Goal: Information Seeking & Learning: Learn about a topic

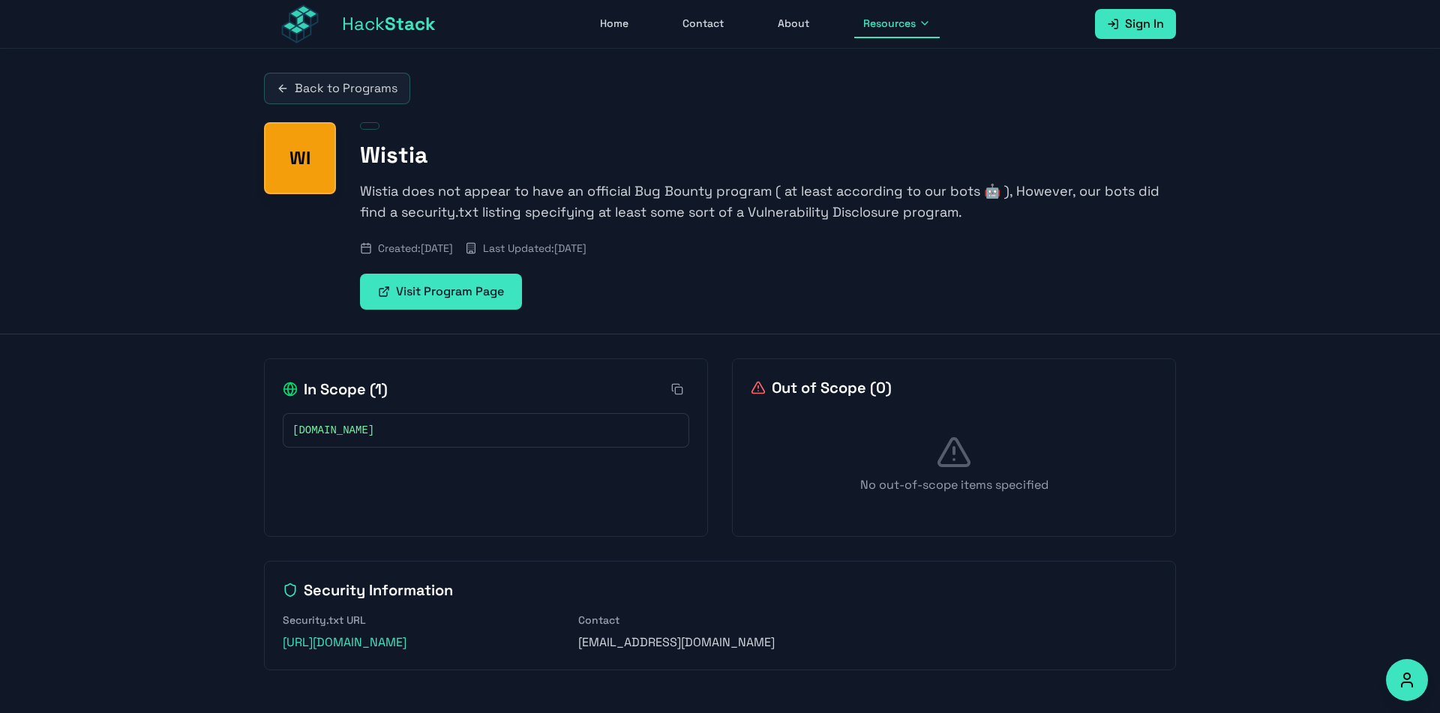
click at [452, 296] on link "Visit Program Page" at bounding box center [441, 292] width 162 height 36
click at [368, 97] on link "Back to Programs" at bounding box center [337, 88] width 146 height 31
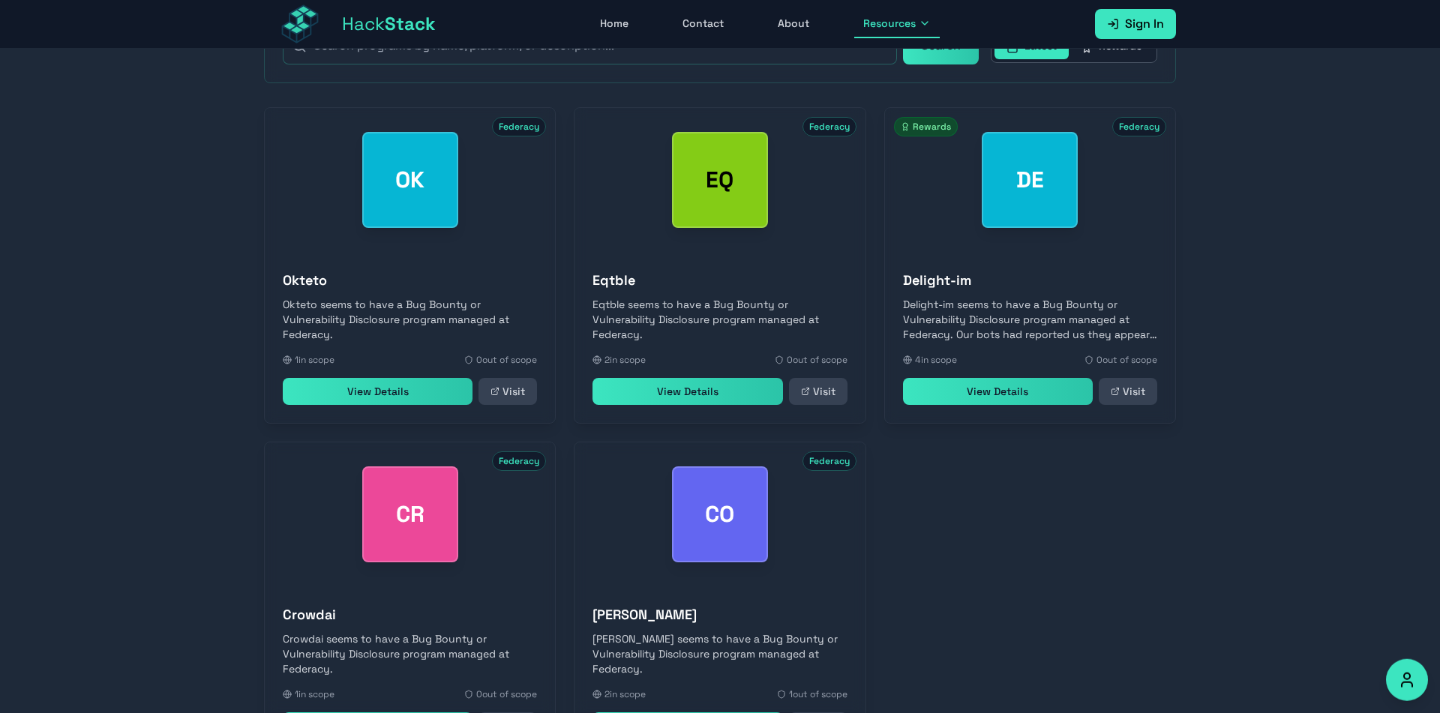
scroll to position [310, 0]
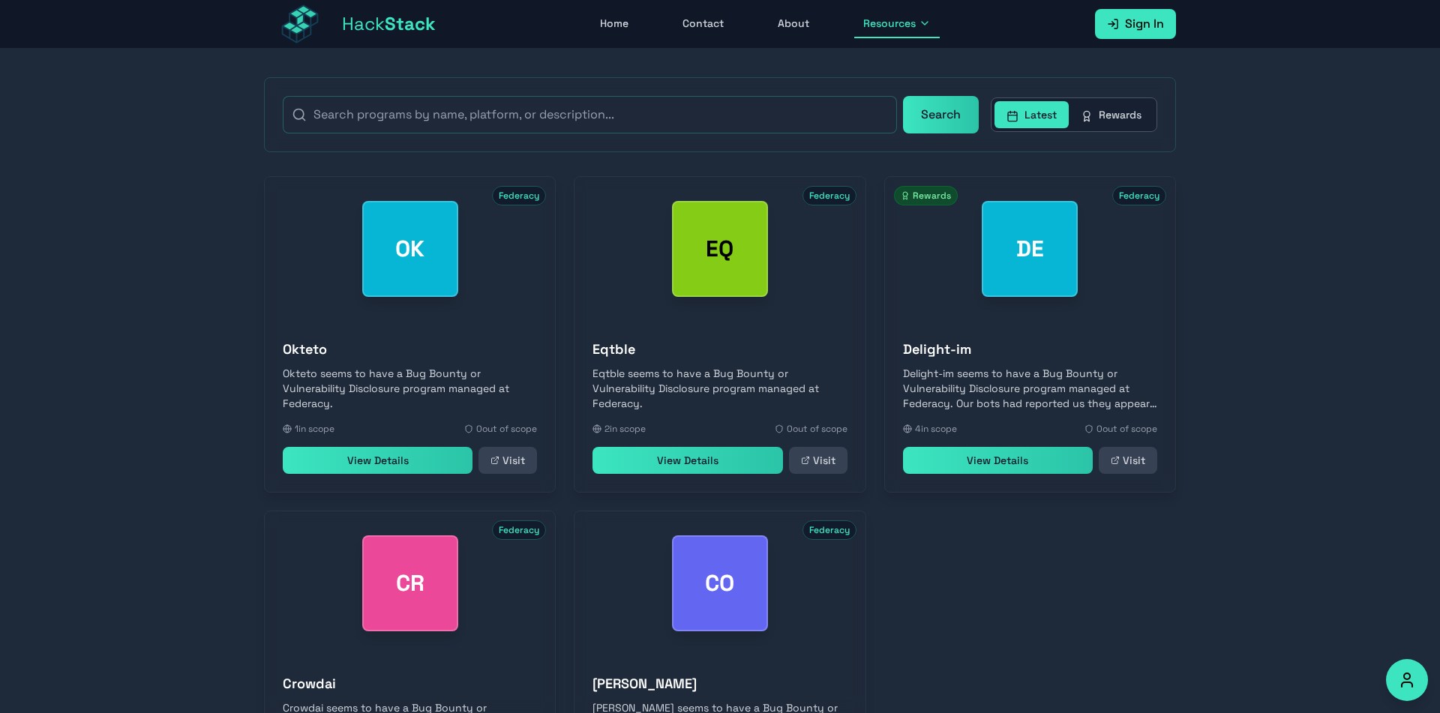
click at [982, 471] on link "View Details" at bounding box center [998, 460] width 190 height 27
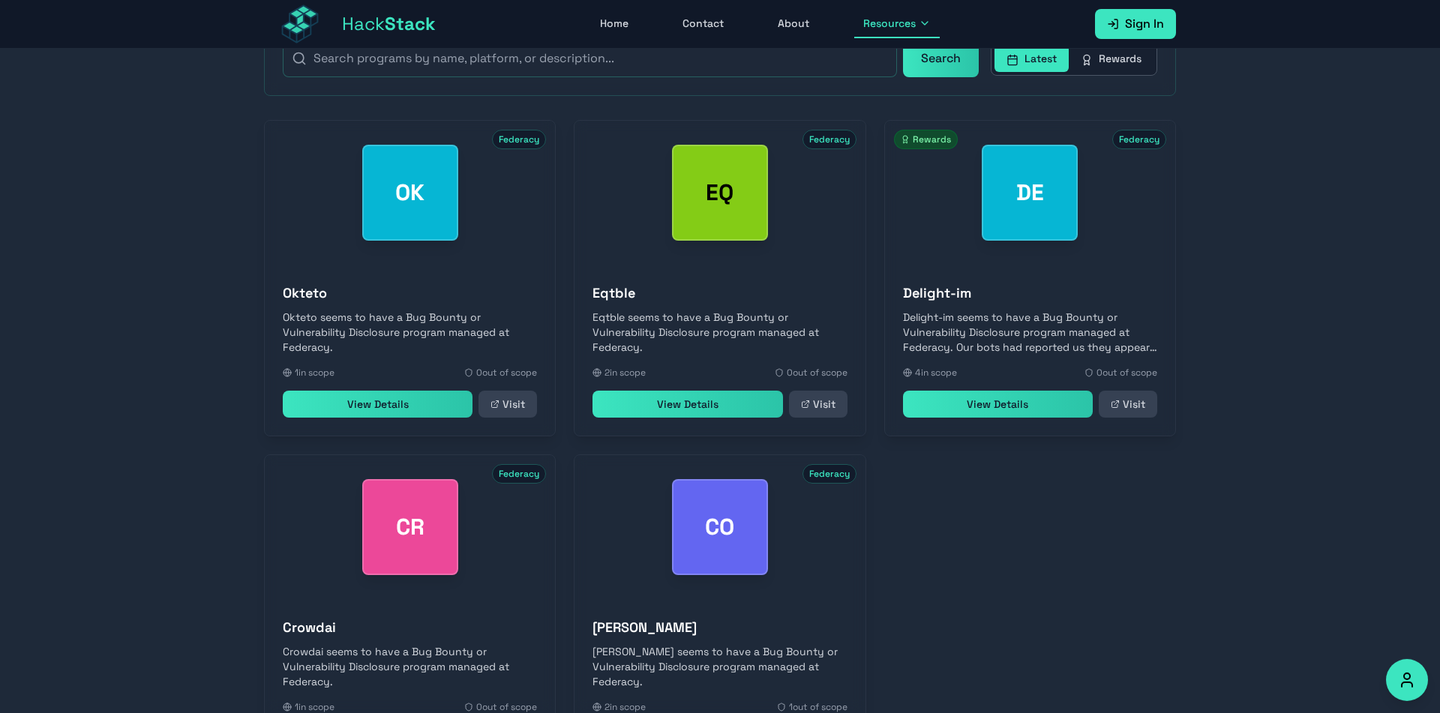
scroll to position [0, 0]
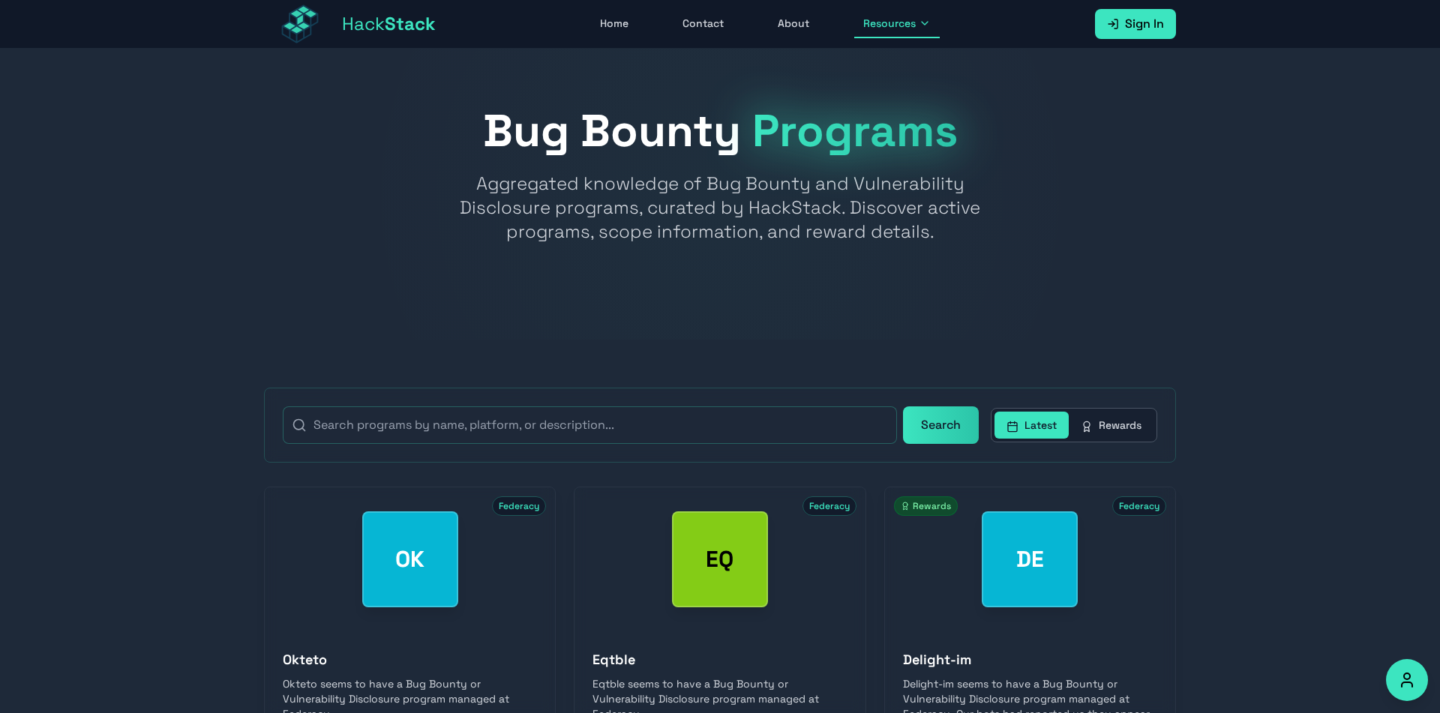
click at [1036, 424] on button "Latest" at bounding box center [1031, 425] width 74 height 27
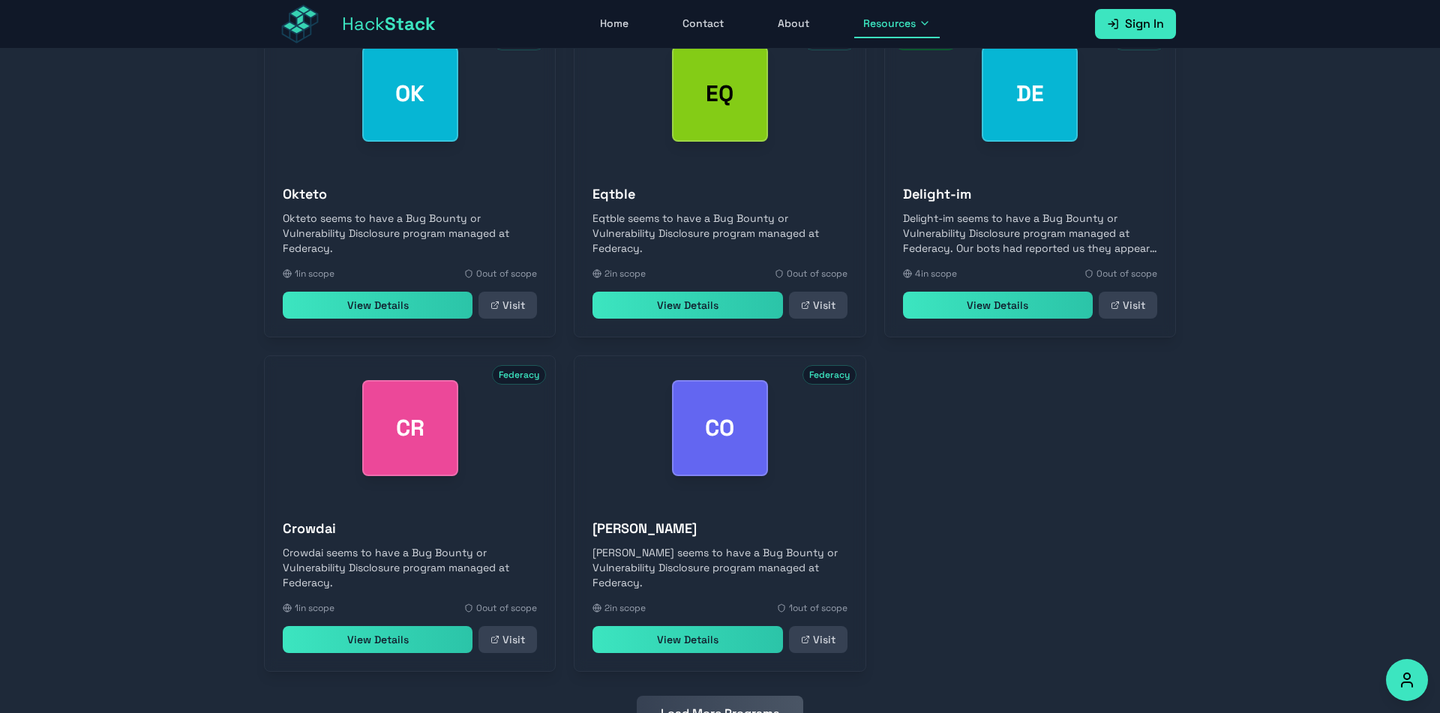
scroll to position [532, 0]
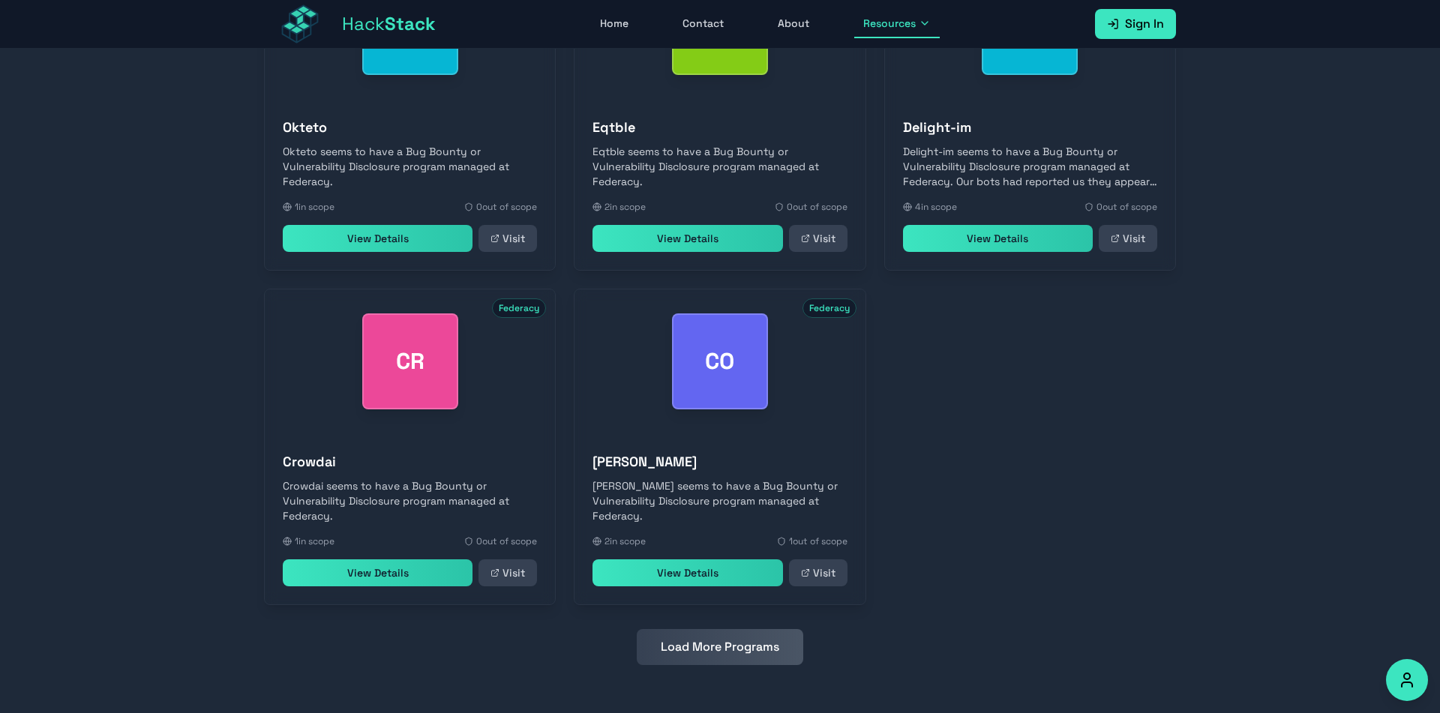
click at [675, 647] on button "Load More Programs" at bounding box center [720, 647] width 166 height 36
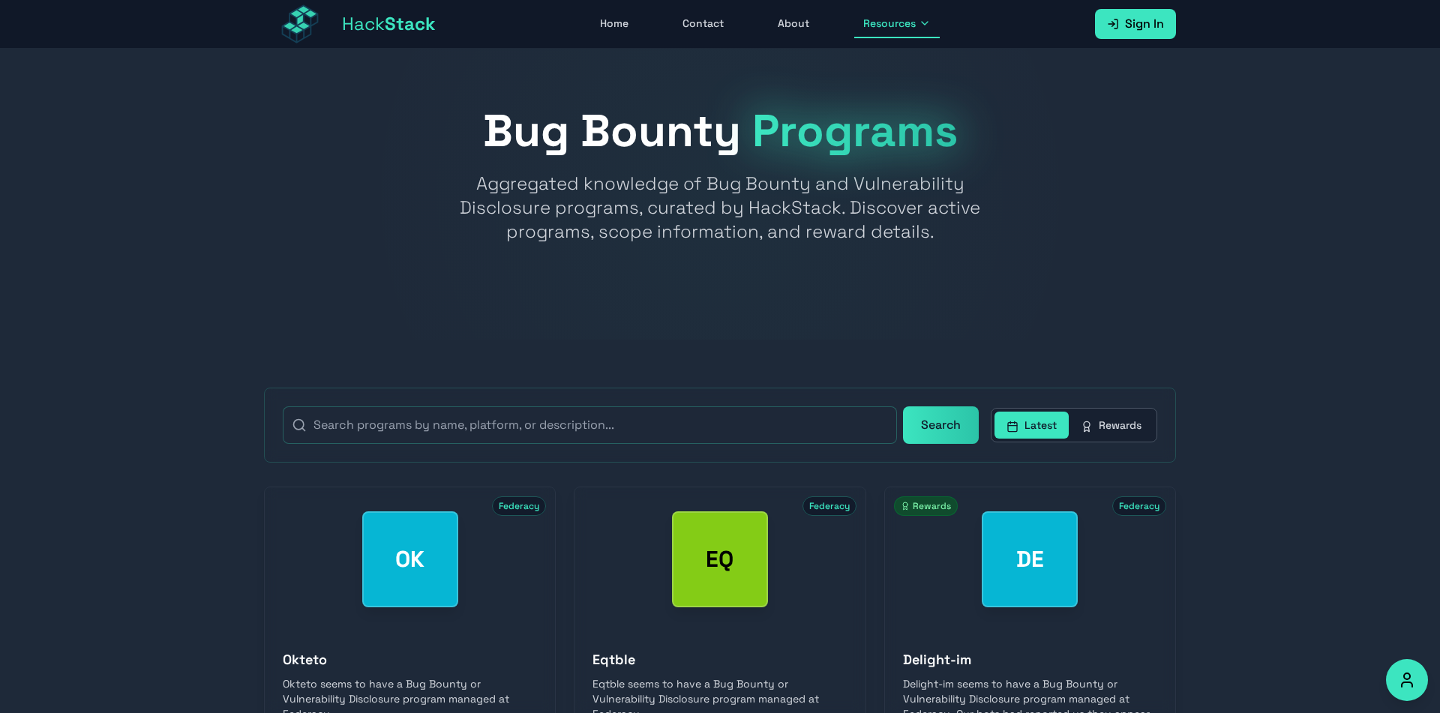
scroll to position [310, 0]
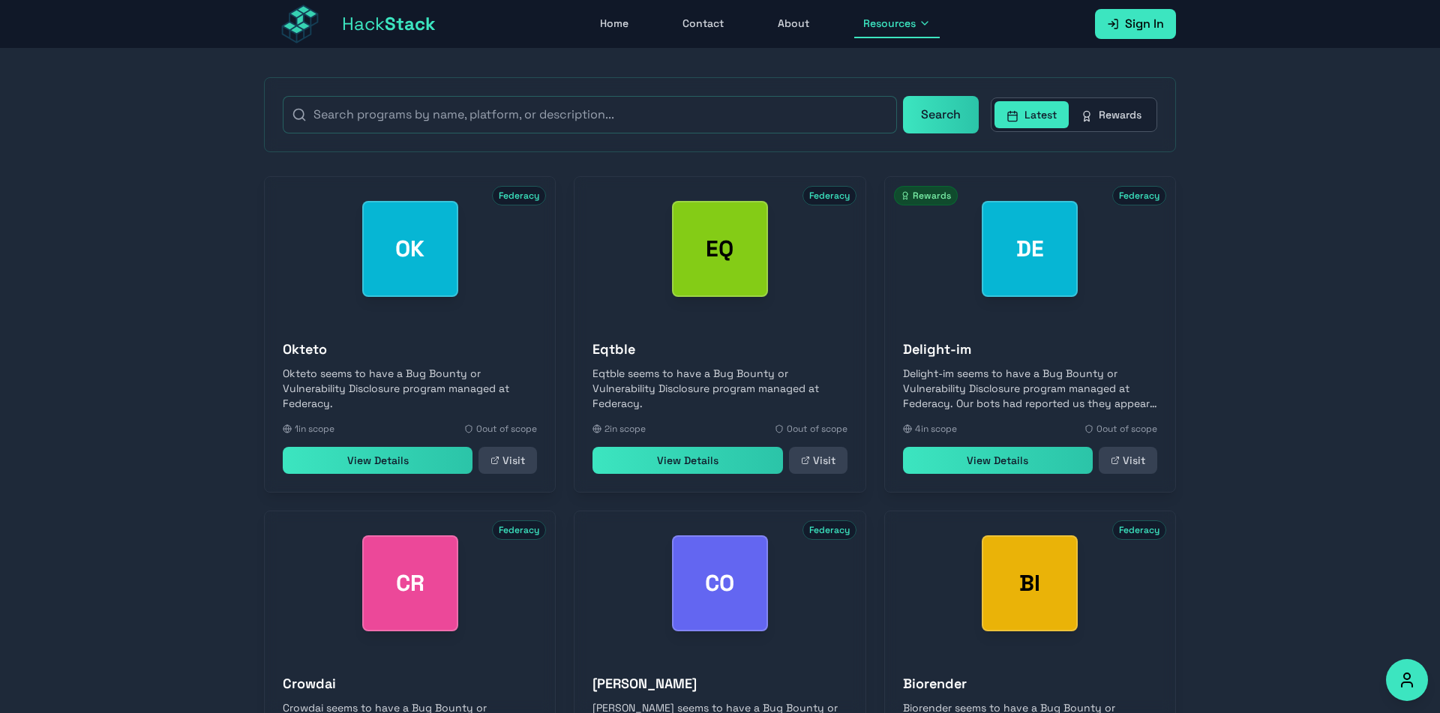
click at [447, 473] on link "View Details" at bounding box center [378, 460] width 190 height 27
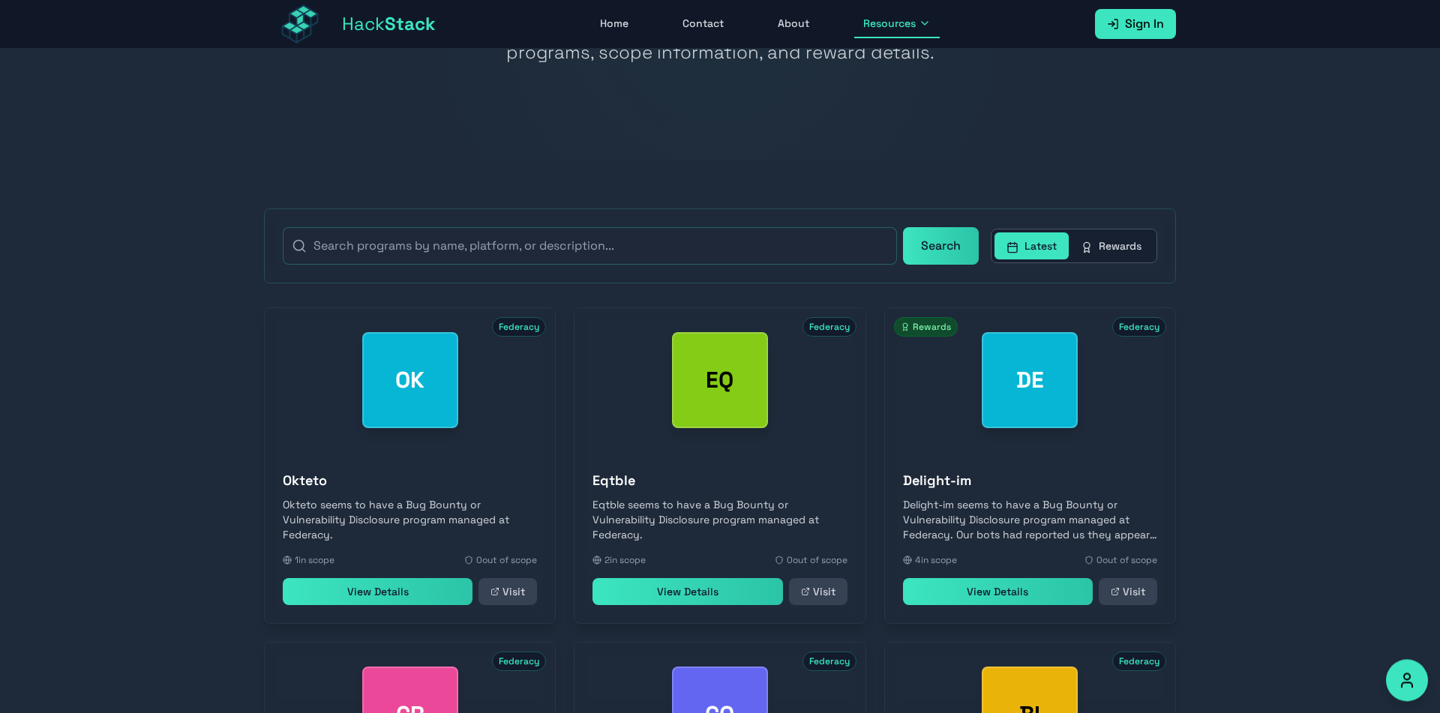
scroll to position [0, 0]
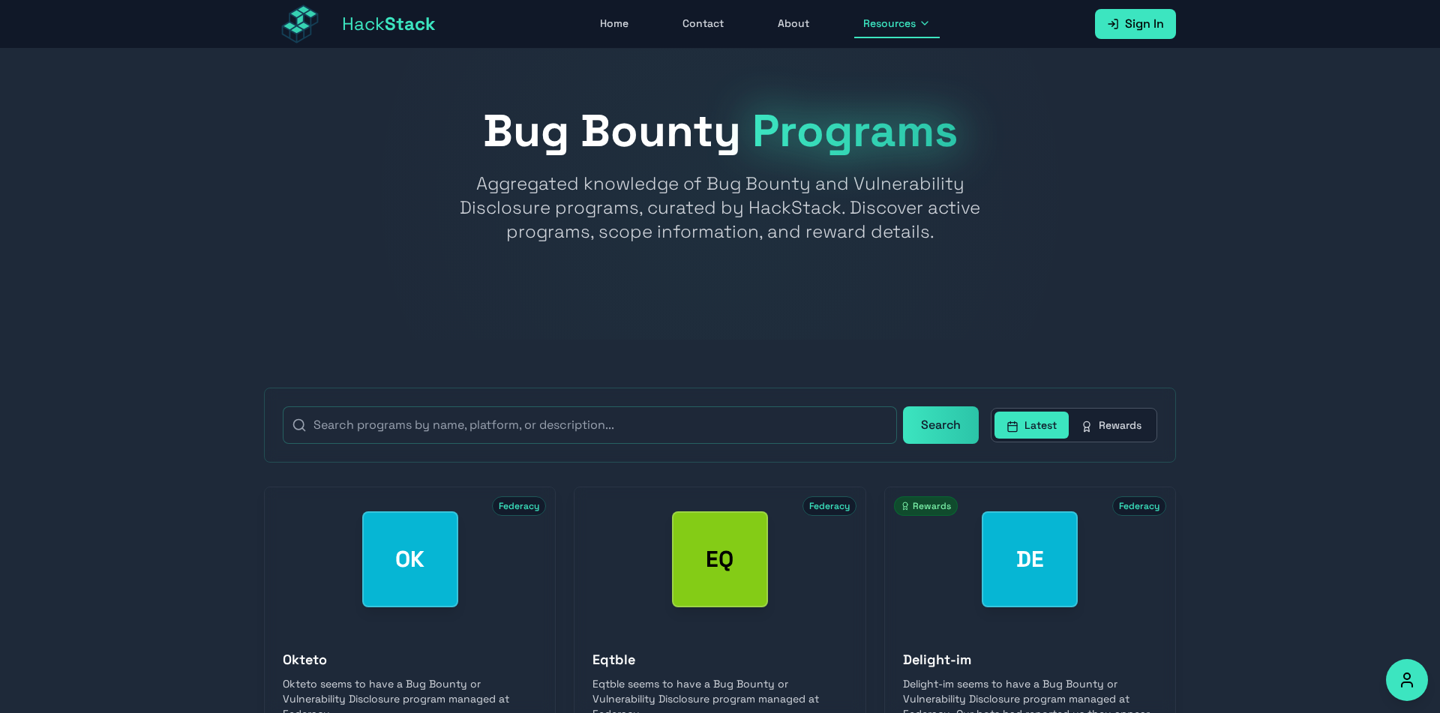
click at [1135, 412] on button "Rewards" at bounding box center [1111, 425] width 85 height 27
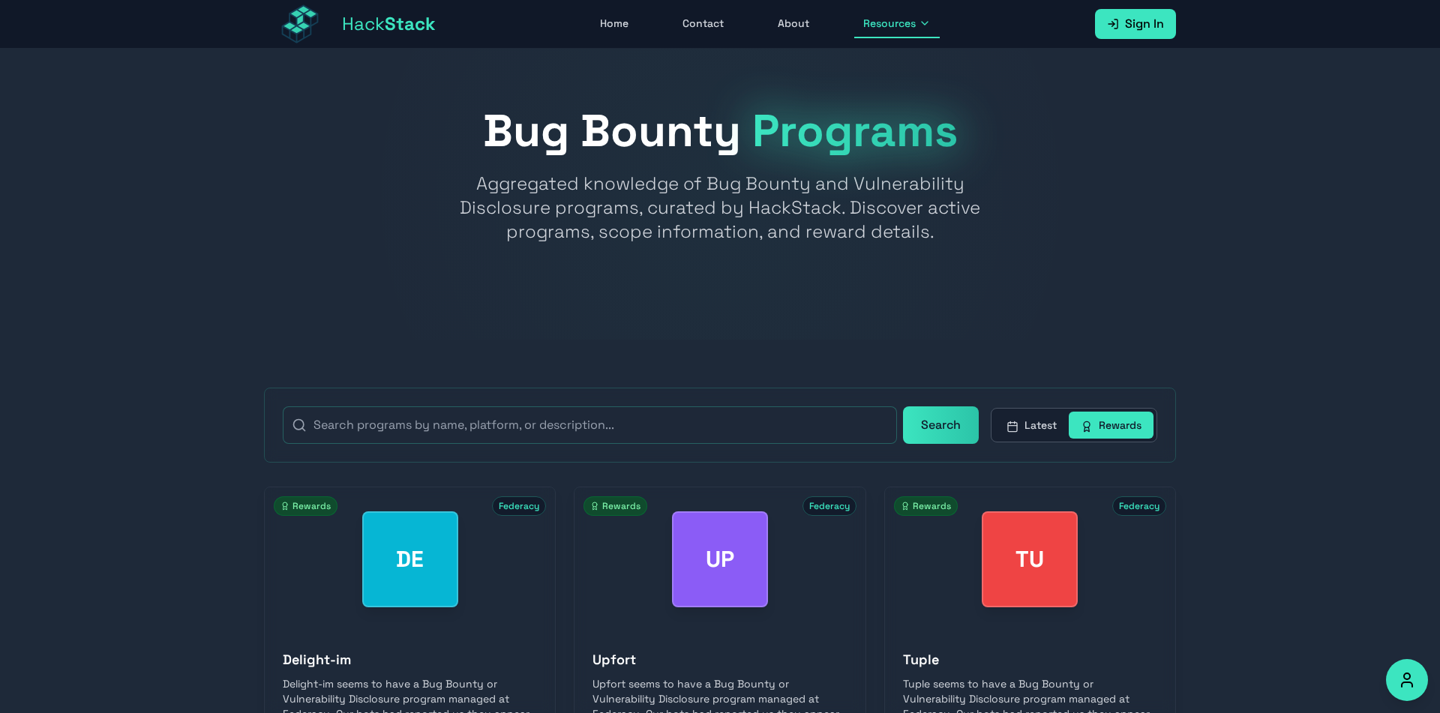
click at [1054, 433] on button "Latest" at bounding box center [1031, 425] width 74 height 27
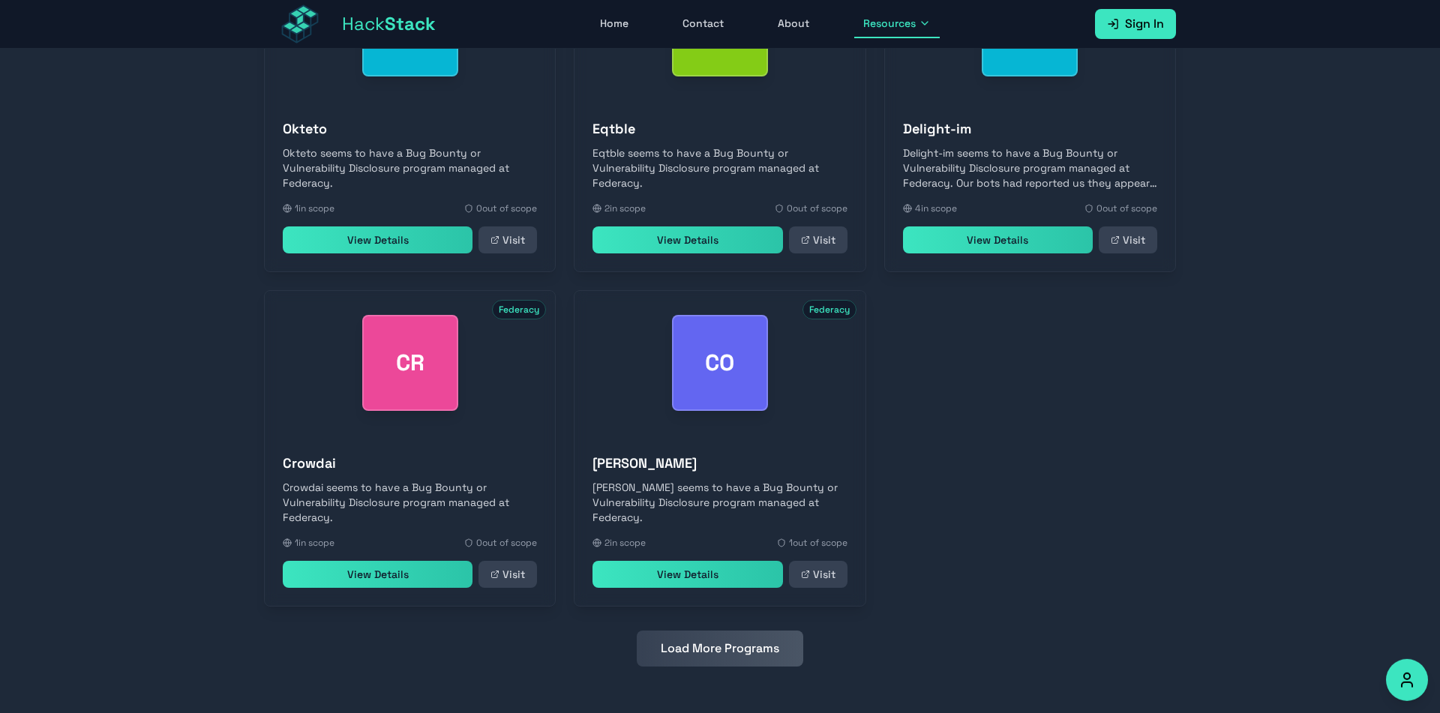
scroll to position [532, 0]
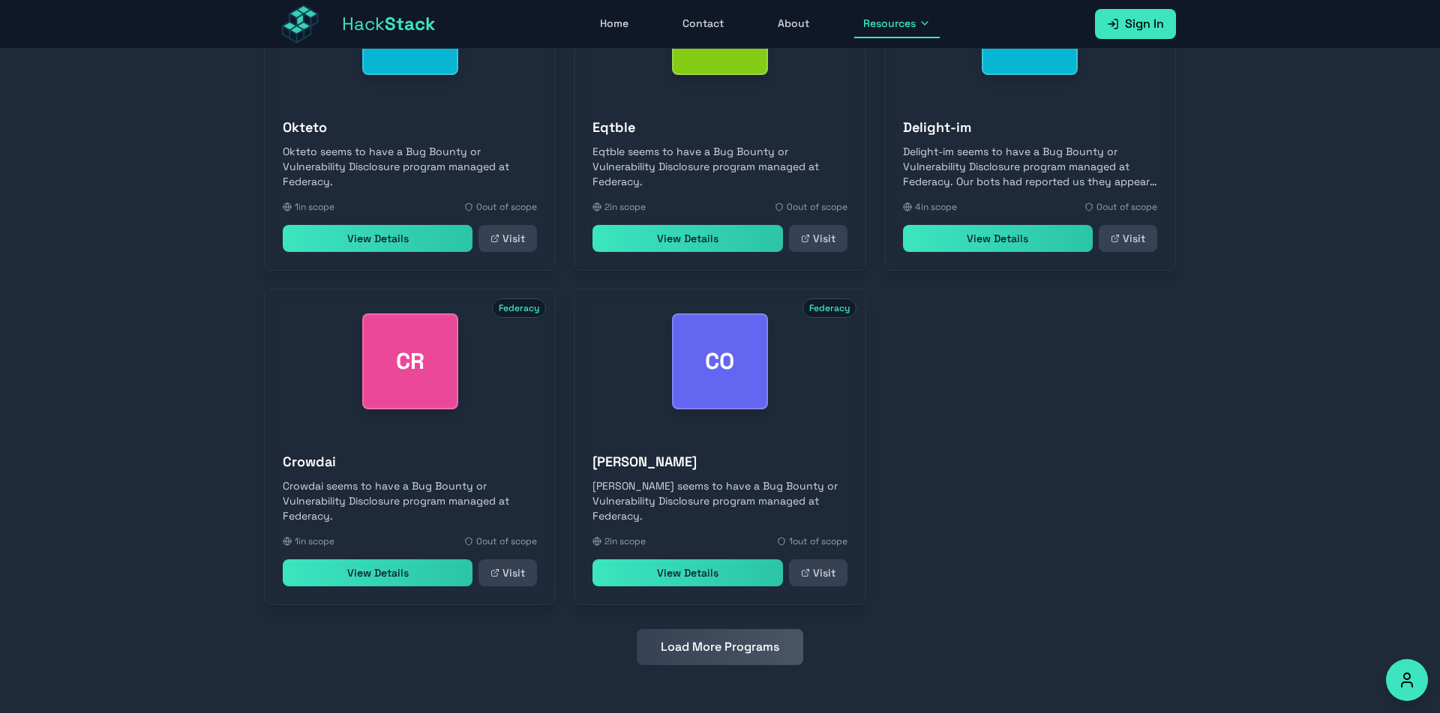
click at [740, 631] on button "Load More Programs" at bounding box center [720, 647] width 166 height 36
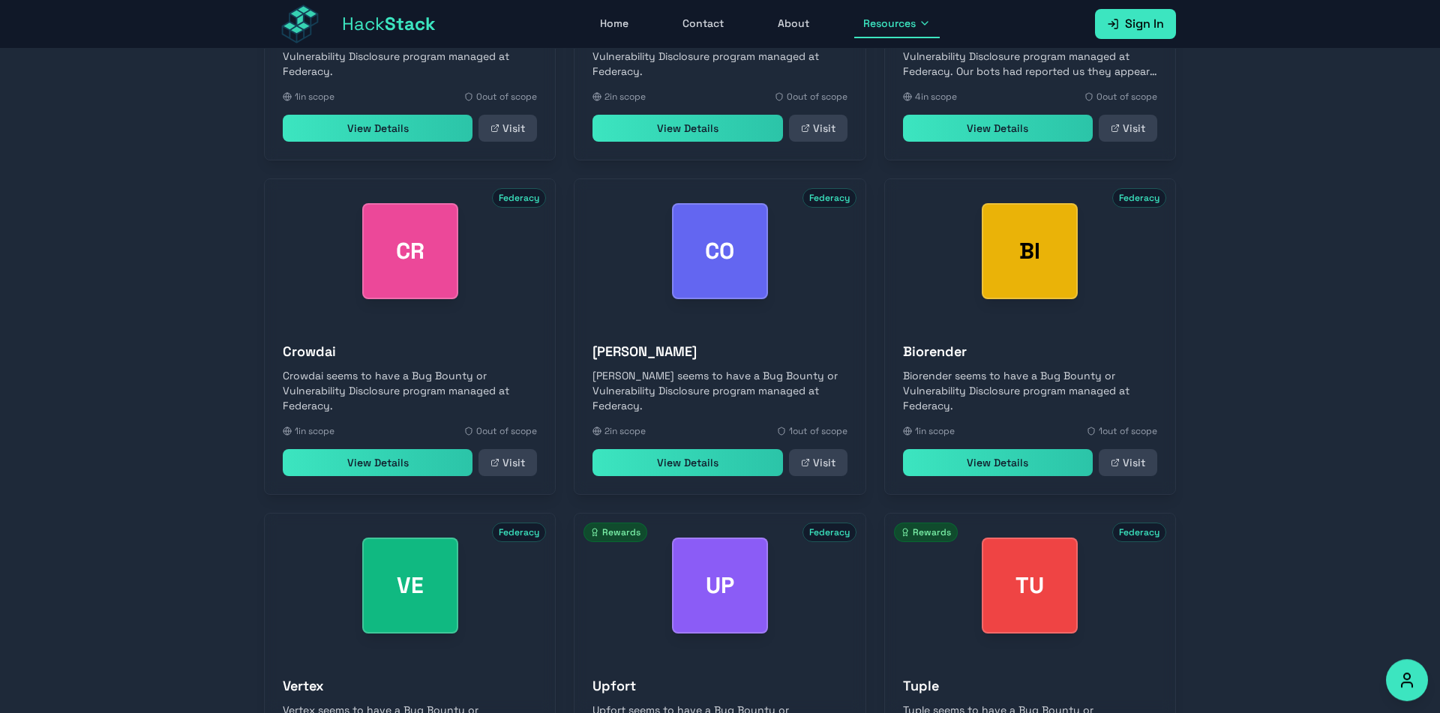
scroll to position [843, 0]
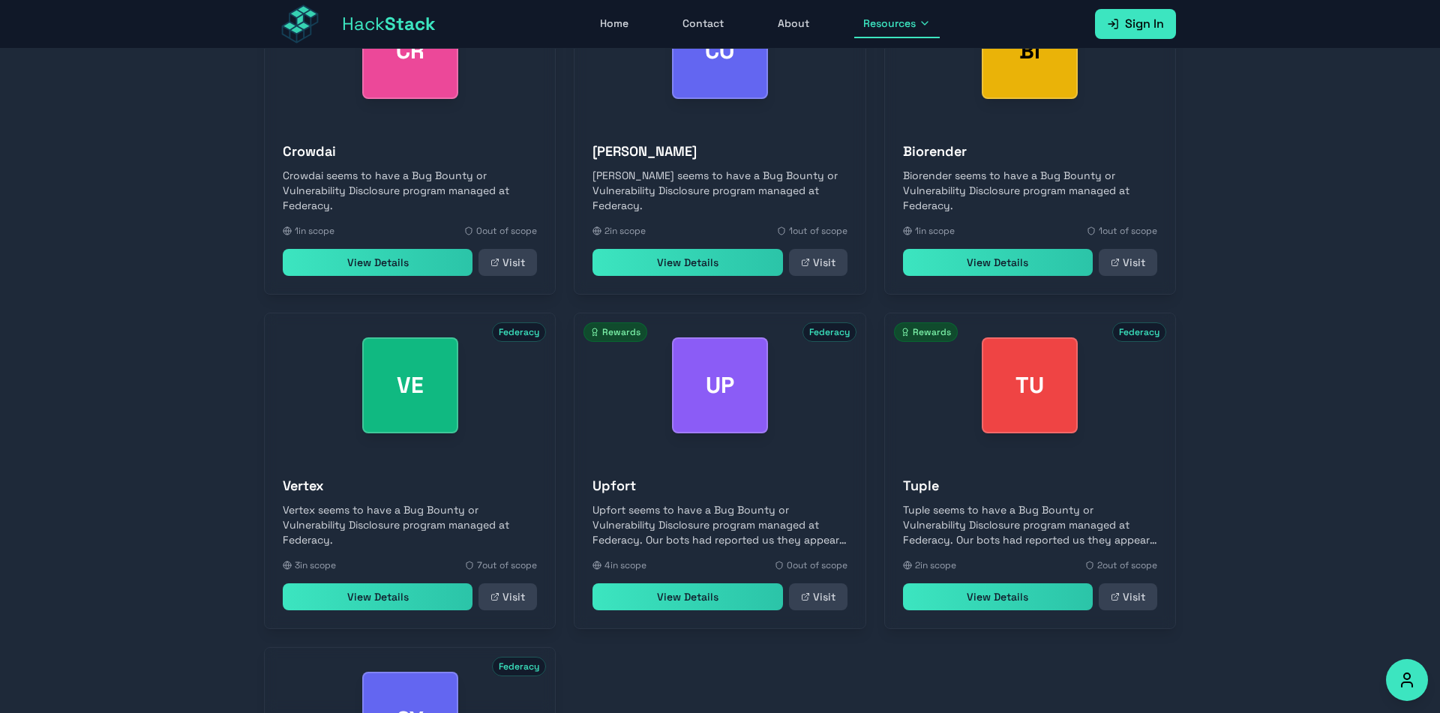
click at [721, 604] on link "View Details" at bounding box center [687, 596] width 190 height 27
click at [939, 593] on link "View Details" at bounding box center [998, 596] width 190 height 27
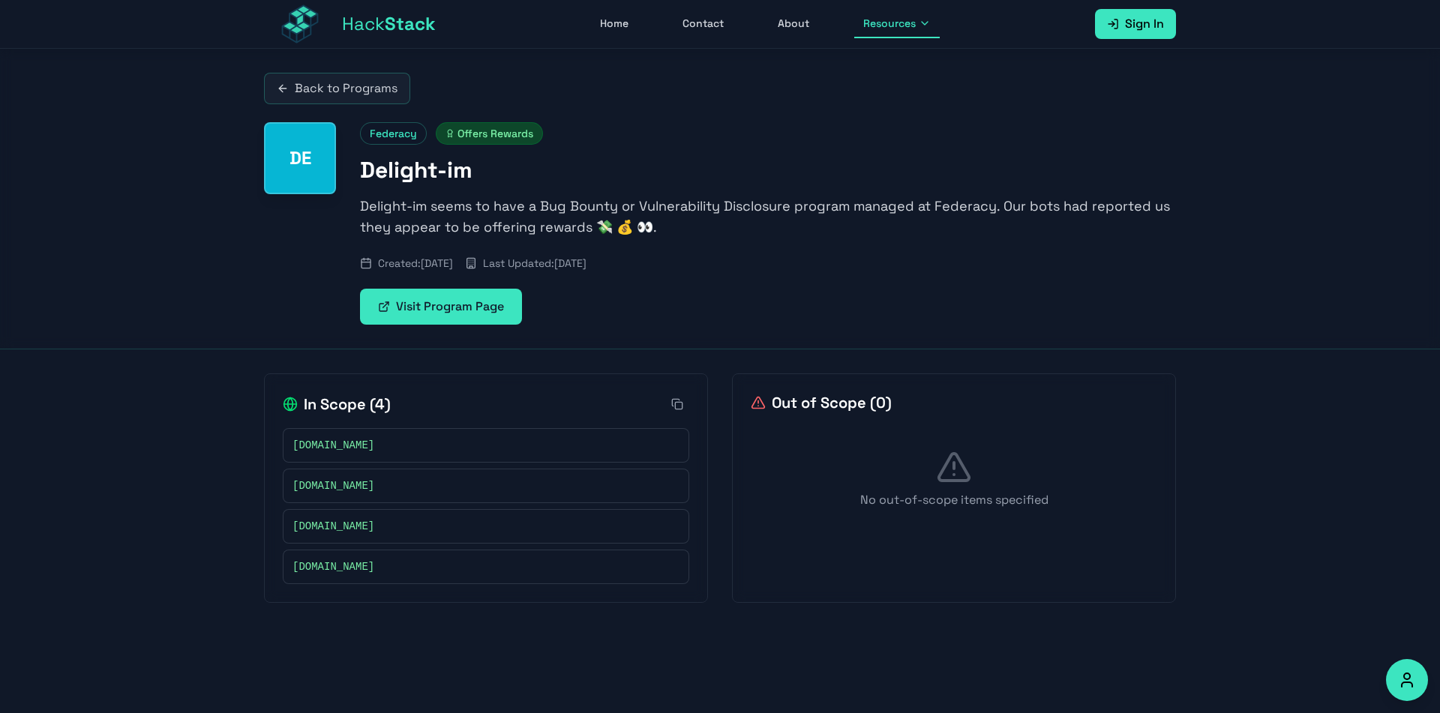
click at [479, 309] on link "Visit Program Page" at bounding box center [441, 307] width 162 height 36
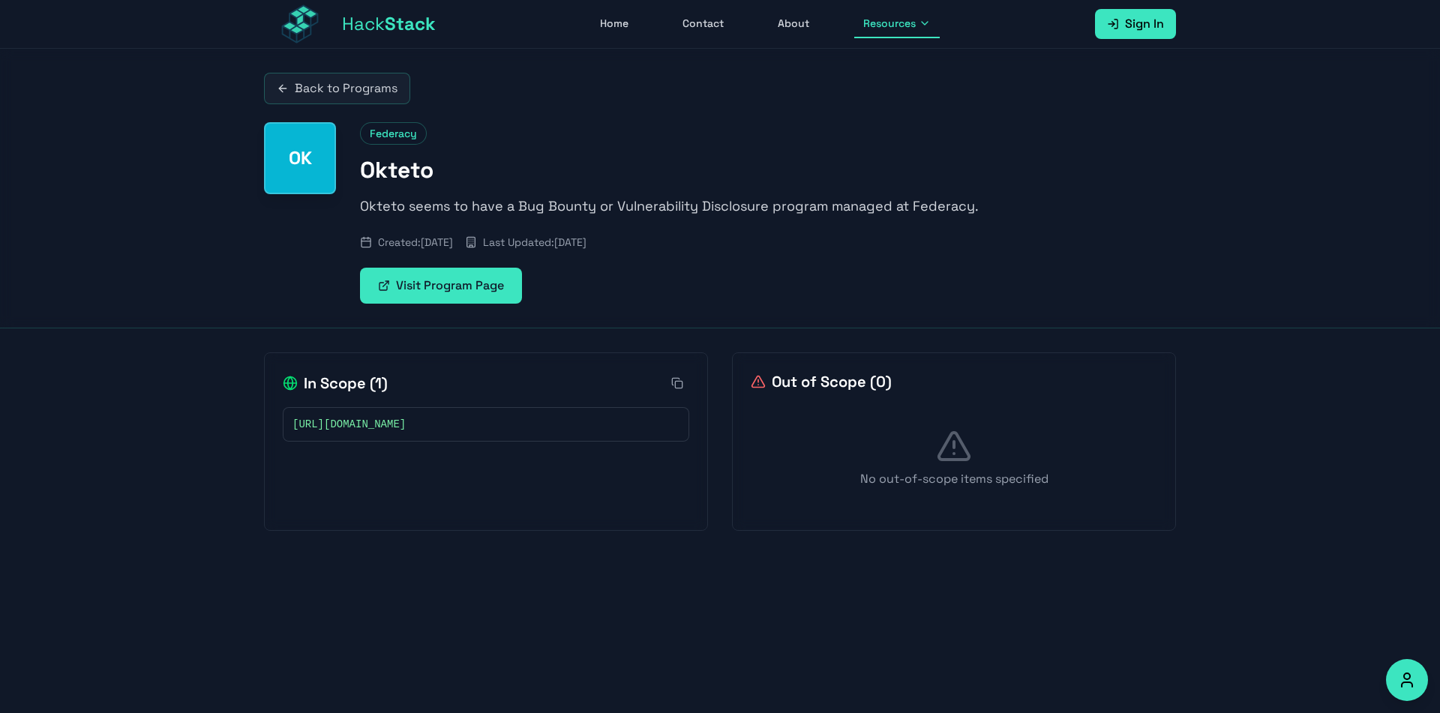
click at [509, 293] on link "Visit Program Page" at bounding box center [441, 286] width 162 height 36
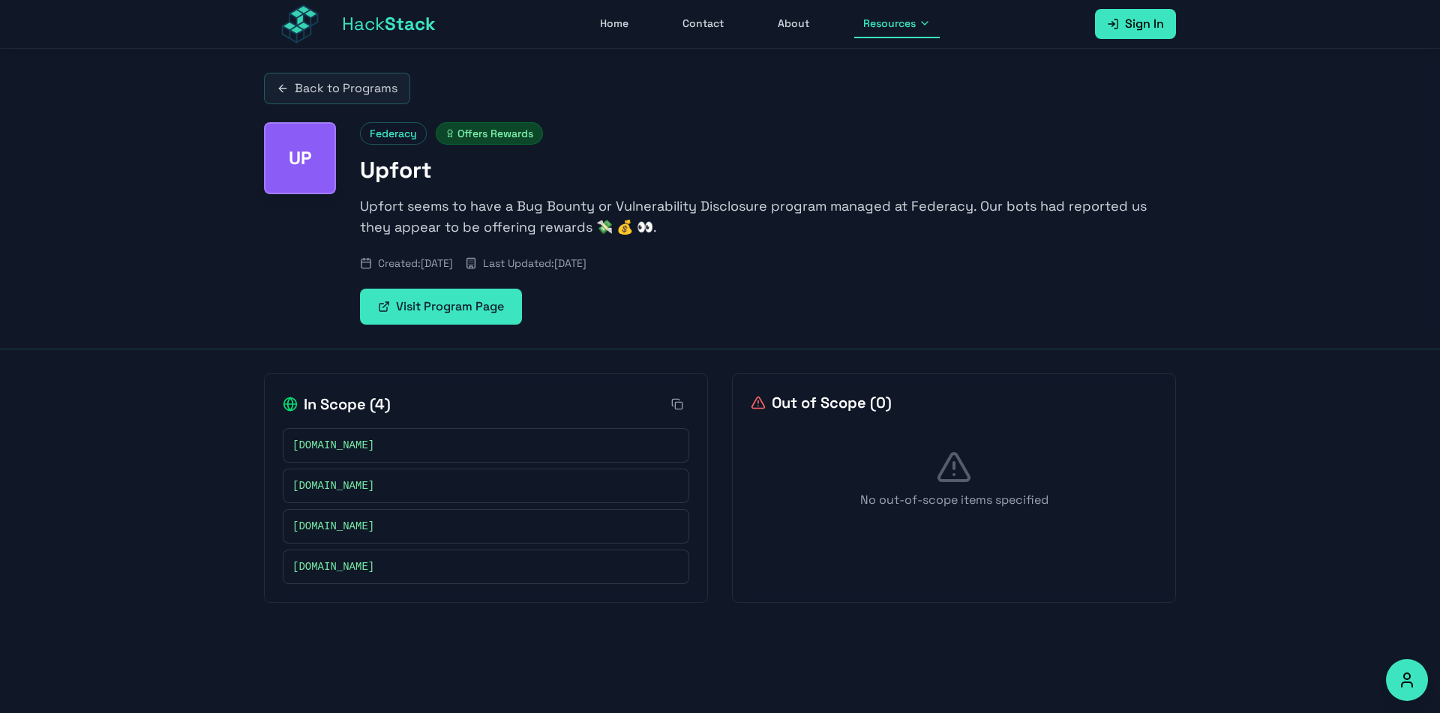
click at [438, 322] on link "Visit Program Page" at bounding box center [441, 307] width 162 height 36
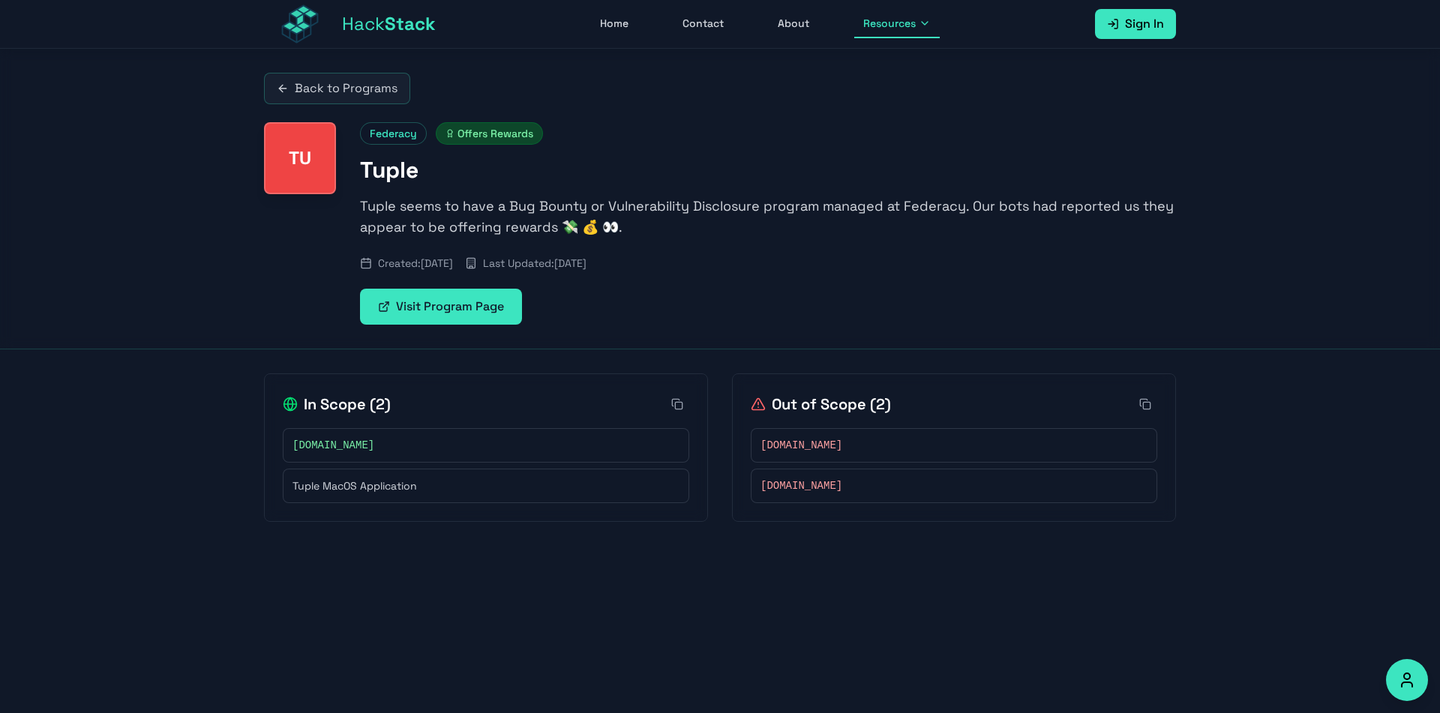
click at [457, 305] on link "Visit Program Page" at bounding box center [441, 307] width 162 height 36
